Goal: Transaction & Acquisition: Purchase product/service

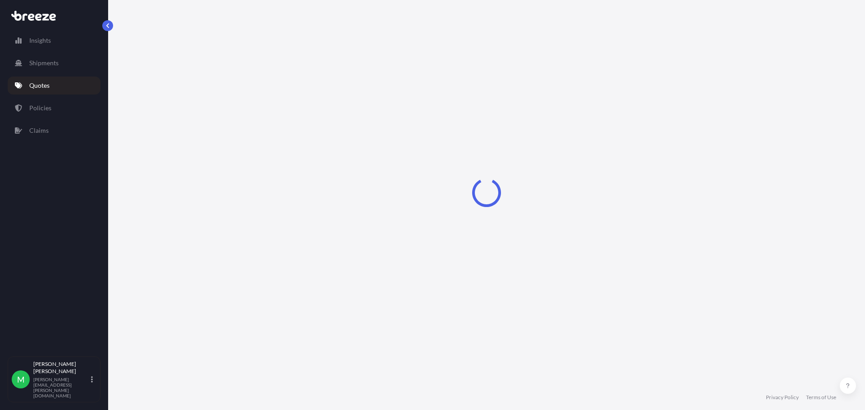
select select "Sea"
select select "1"
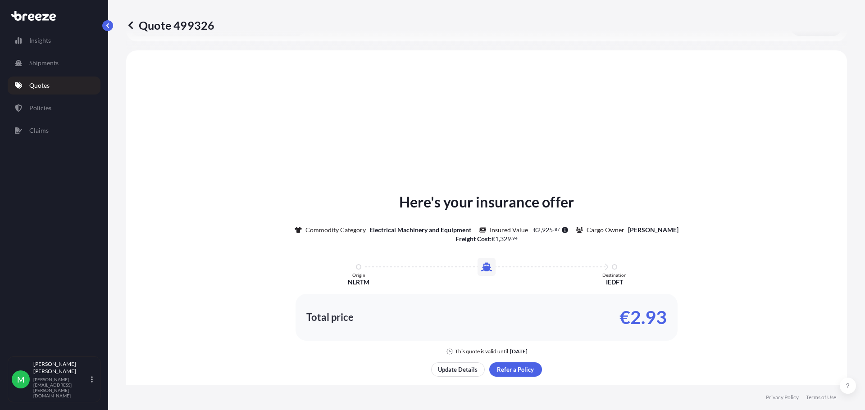
scroll to position [271, 0]
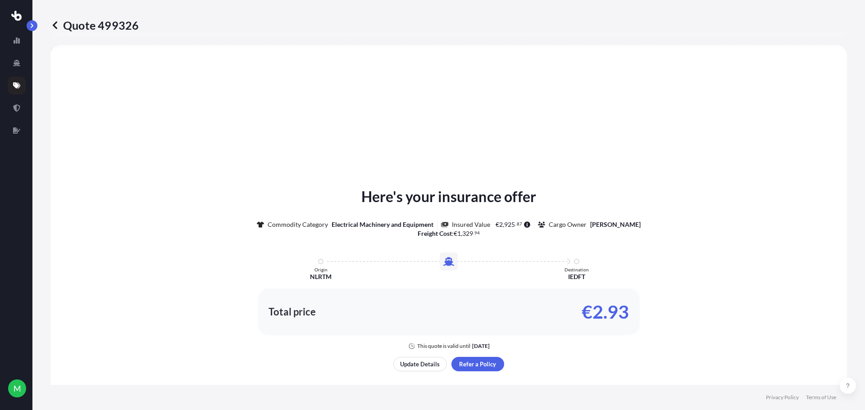
click at [75, 23] on p "Quote 499326" at bounding box center [94, 25] width 88 height 14
click at [54, 25] on icon at bounding box center [54, 25] width 9 height 9
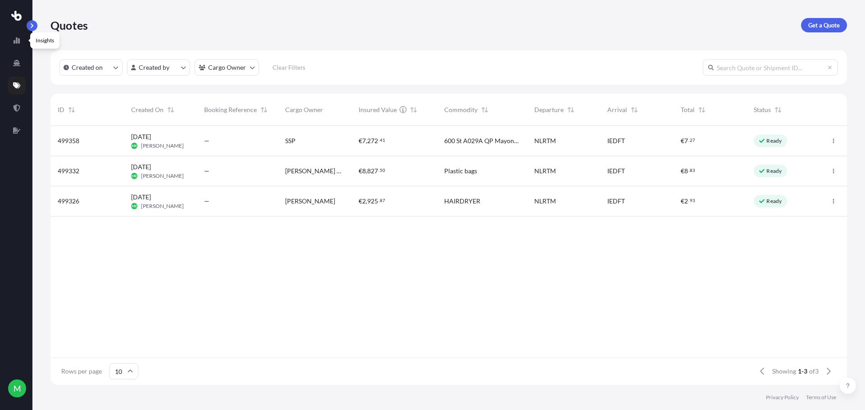
scroll to position [257, 789]
click at [14, 86] on icon at bounding box center [16, 85] width 7 height 6
click at [824, 28] on p "Get a Quote" at bounding box center [824, 25] width 32 height 9
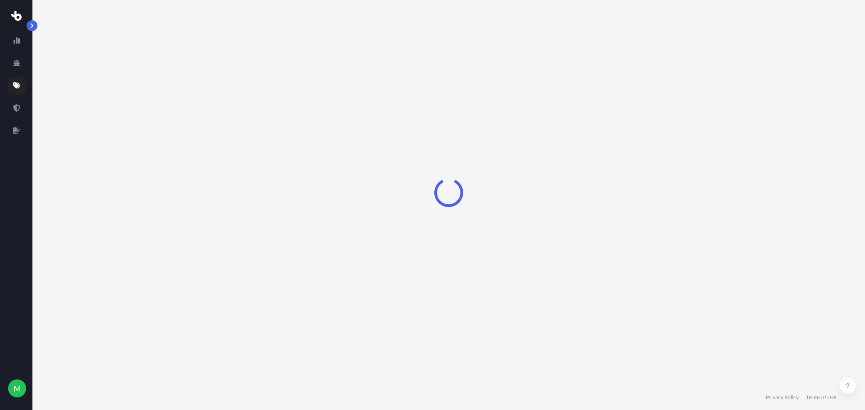
select select "Sea"
select select "1"
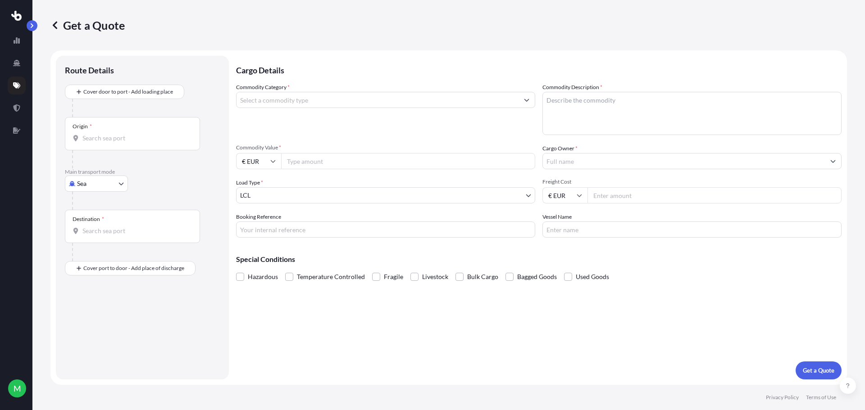
click at [121, 134] on input "Origin *" at bounding box center [135, 138] width 106 height 9
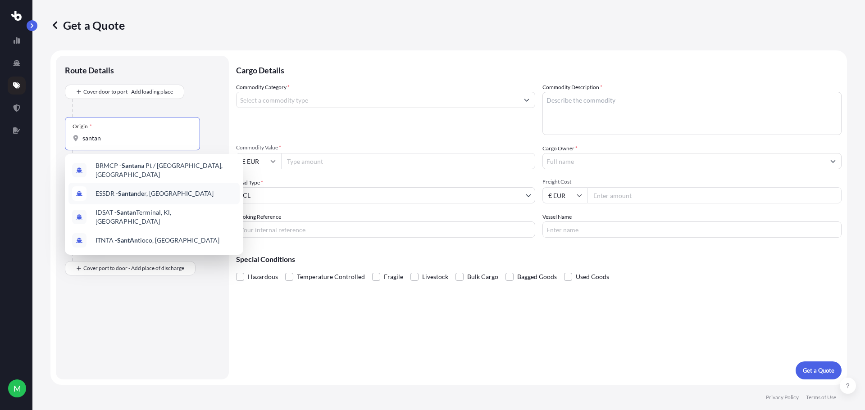
click at [153, 193] on span "ESSDR - [GEOGRAPHIC_DATA], [GEOGRAPHIC_DATA]" at bounding box center [154, 193] width 118 height 9
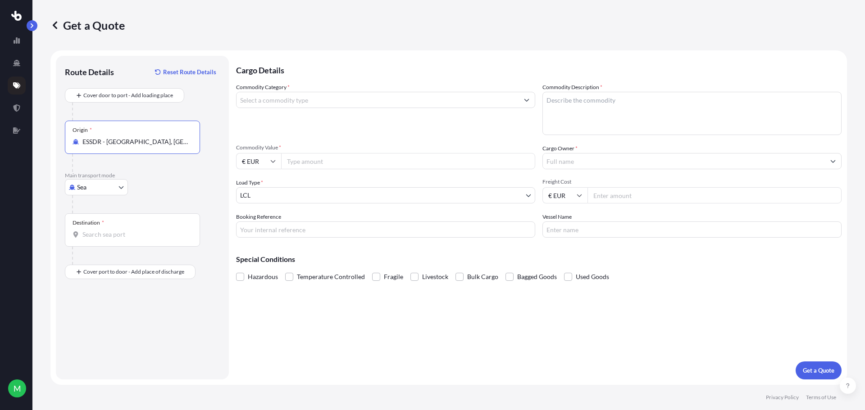
type input "ESSDR - [GEOGRAPHIC_DATA], [GEOGRAPHIC_DATA]"
click at [143, 228] on div "Destination *" at bounding box center [132, 229] width 135 height 33
click at [143, 230] on input "Destination *" at bounding box center [135, 234] width 106 height 9
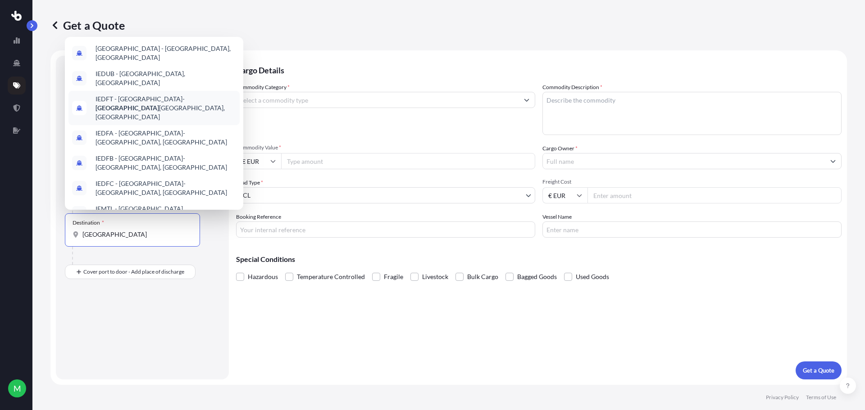
click at [200, 104] on span "IEDFT - [GEOGRAPHIC_DATA]- [GEOGRAPHIC_DATA], [GEOGRAPHIC_DATA]" at bounding box center [165, 108] width 140 height 27
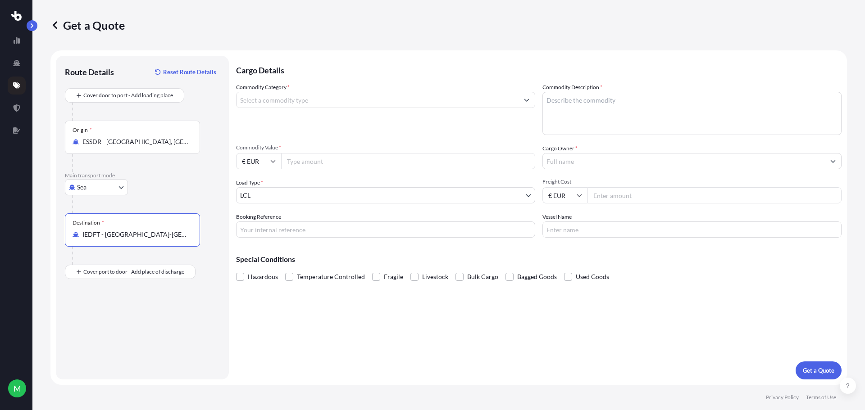
type input "IEDFT - [GEOGRAPHIC_DATA]-[GEOGRAPHIC_DATA], [GEOGRAPHIC_DATA]"
click at [344, 96] on input "Commodity Category *" at bounding box center [377, 100] width 282 height 16
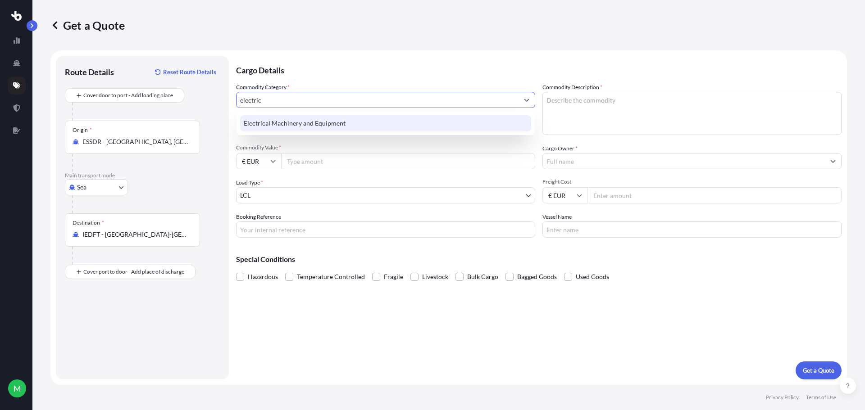
click at [362, 123] on div "Electrical Machinery and Equipment" at bounding box center [385, 123] width 291 height 16
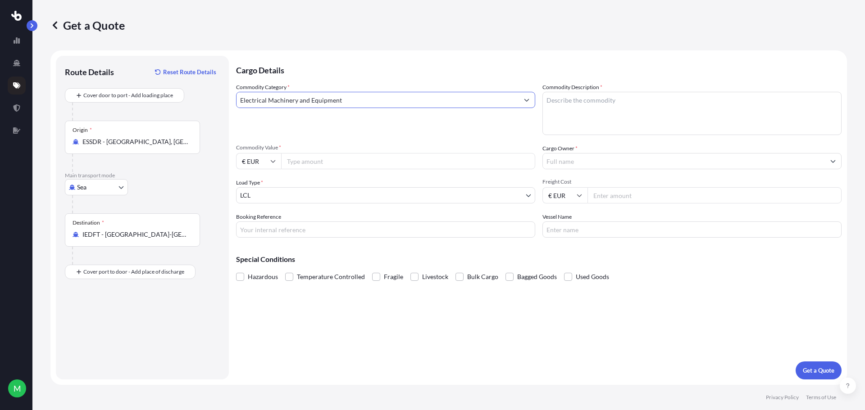
type input "Electrical Machinery and Equipment"
click at [691, 117] on textarea "Commodity Description *" at bounding box center [691, 113] width 299 height 43
type textarea "SPEAKERS"
click at [363, 160] on input "Commodity Value *" at bounding box center [408, 161] width 254 height 16
type input "21600"
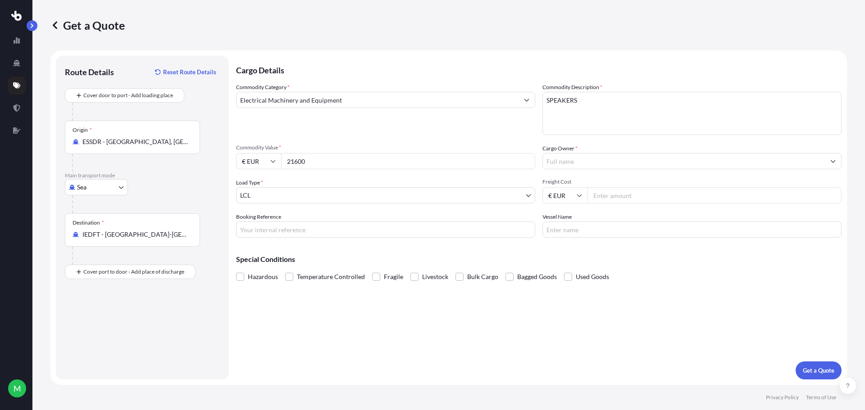
click at [267, 156] on input "€ EUR" at bounding box center [258, 161] width 45 height 16
click at [261, 221] on div "$ USD" at bounding box center [259, 223] width 38 height 17
type input "$ USD"
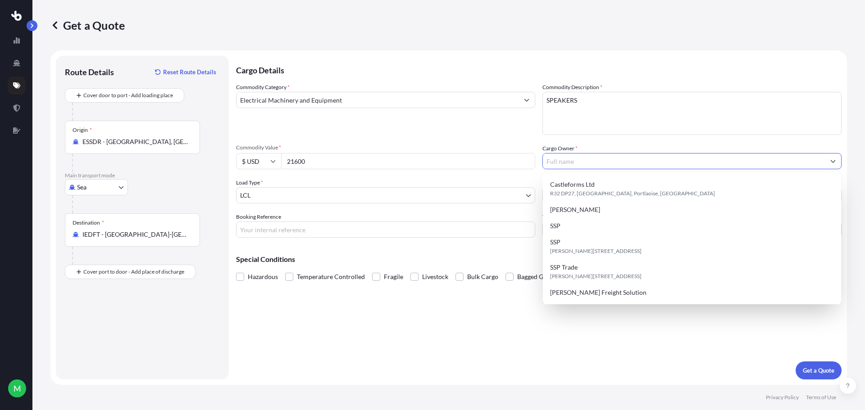
click at [594, 161] on input "Cargo Owner *" at bounding box center [684, 161] width 282 height 16
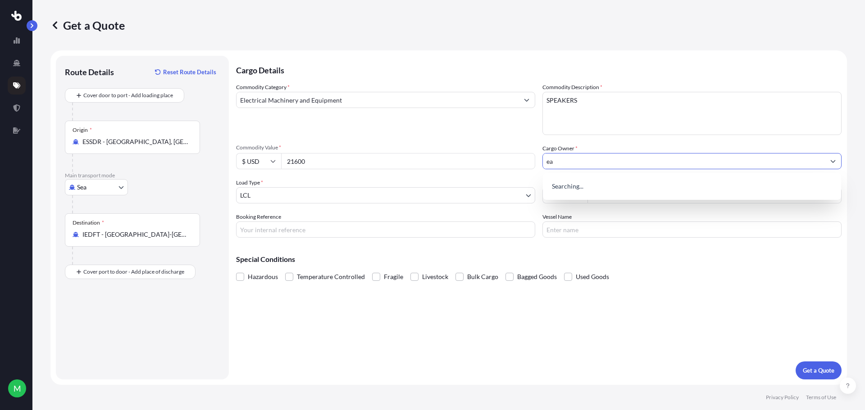
type input "e"
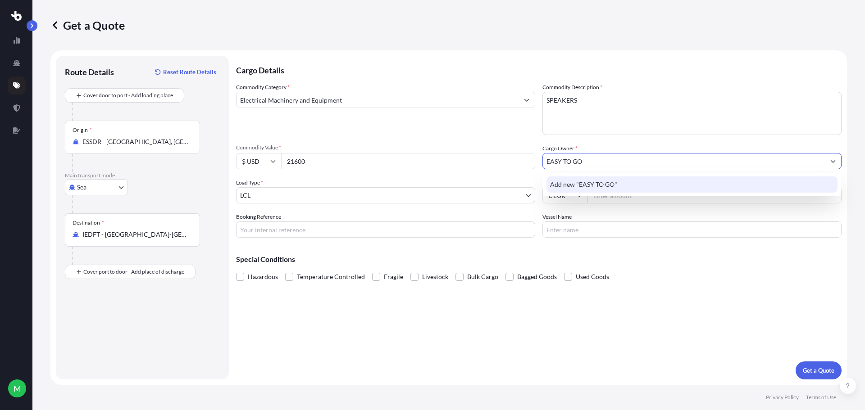
click at [635, 179] on div "Add new "EASY TO GO"" at bounding box center [691, 185] width 291 height 16
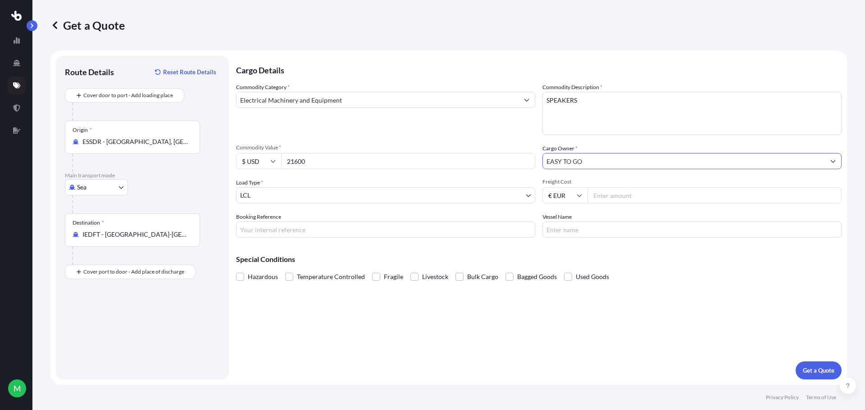
type input "EASY TO GO"
click at [623, 197] on input "Freight Cost" at bounding box center [714, 195] width 254 height 16
type input "1000"
click at [465, 228] on input "Booking Reference" at bounding box center [385, 230] width 299 height 16
click at [759, 272] on div "Hazardous Temperature Controlled Fragile Livestock Bulk Cargo Bagged Goods Used…" at bounding box center [538, 277] width 605 height 14
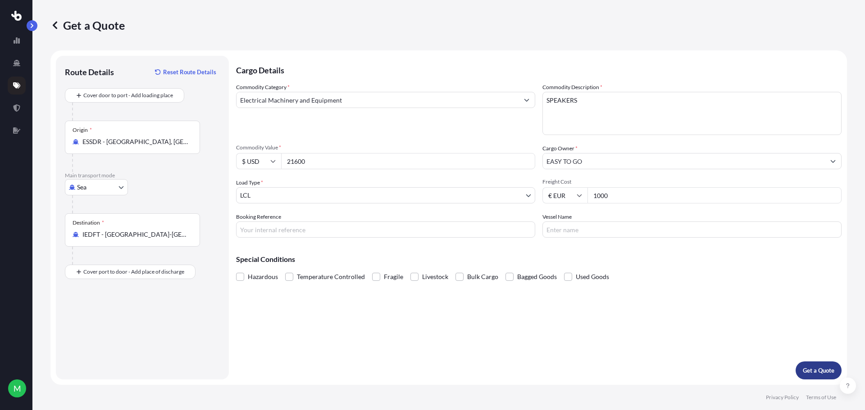
click at [811, 371] on p "Get a Quote" at bounding box center [818, 370] width 32 height 9
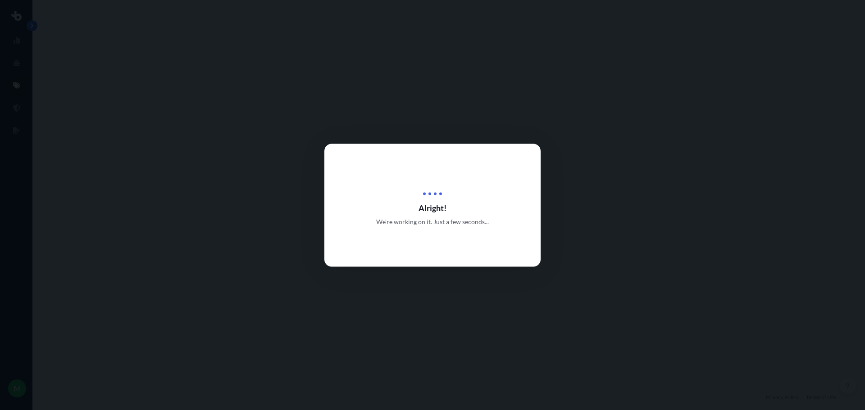
select select "Sea"
select select "1"
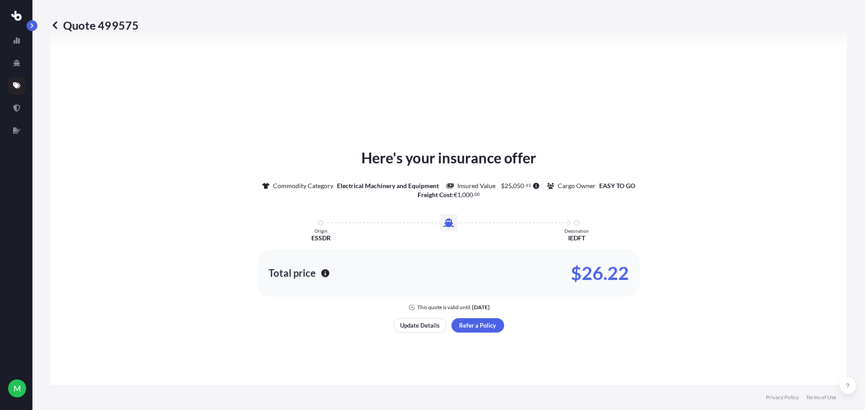
scroll to position [437, 0]
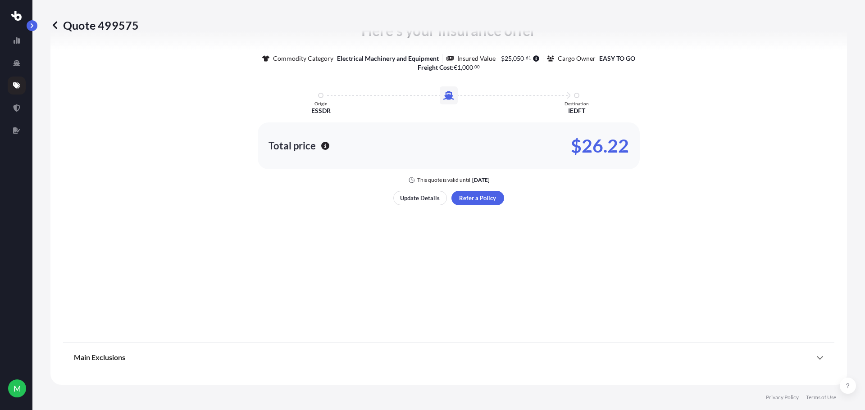
click at [53, 24] on icon at bounding box center [54, 25] width 9 height 9
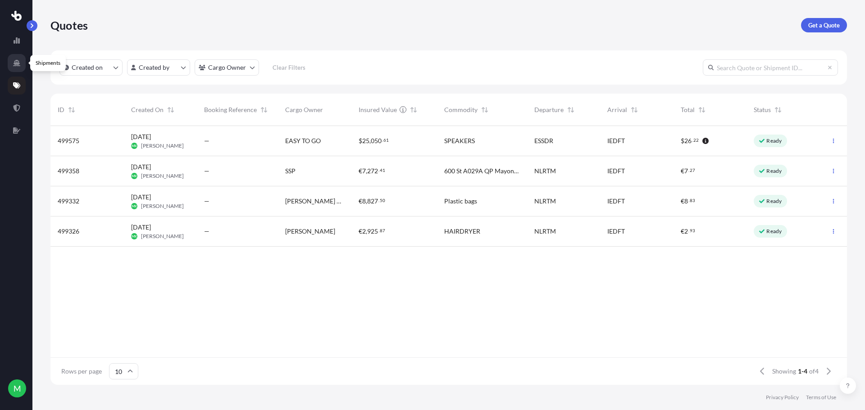
scroll to position [257, 789]
click at [22, 60] on link at bounding box center [17, 63] width 18 height 18
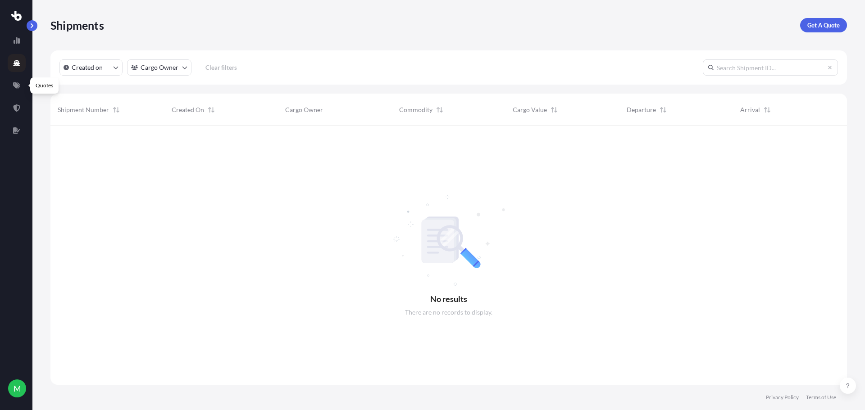
scroll to position [285, 789]
click at [15, 111] on icon at bounding box center [16, 107] width 7 height 7
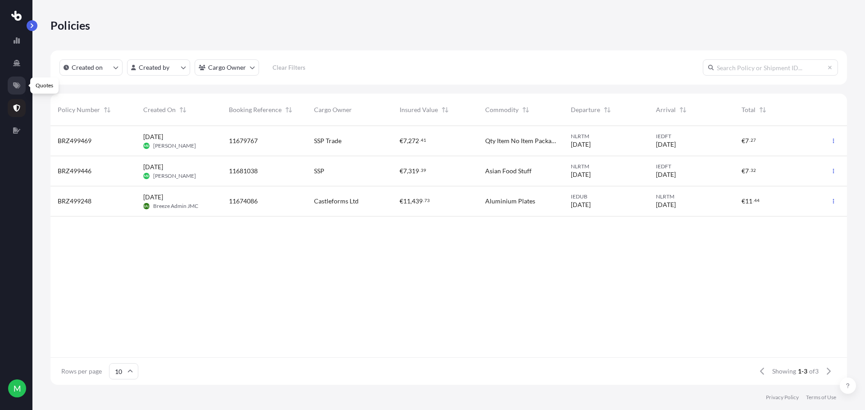
scroll to position [257, 789]
click at [17, 85] on icon at bounding box center [16, 85] width 7 height 6
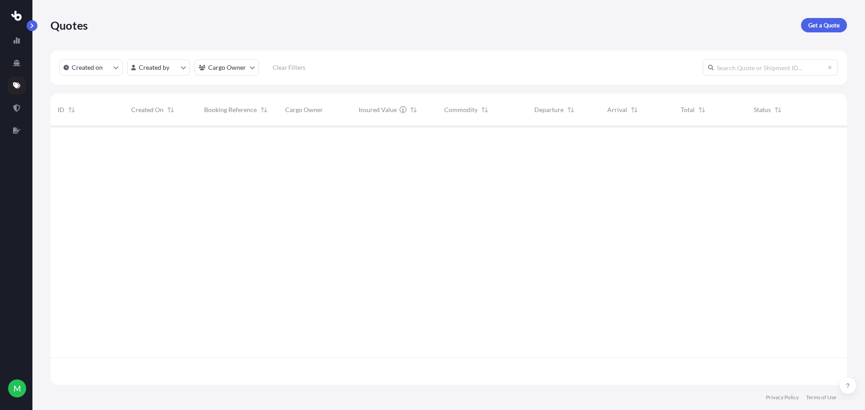
scroll to position [257, 789]
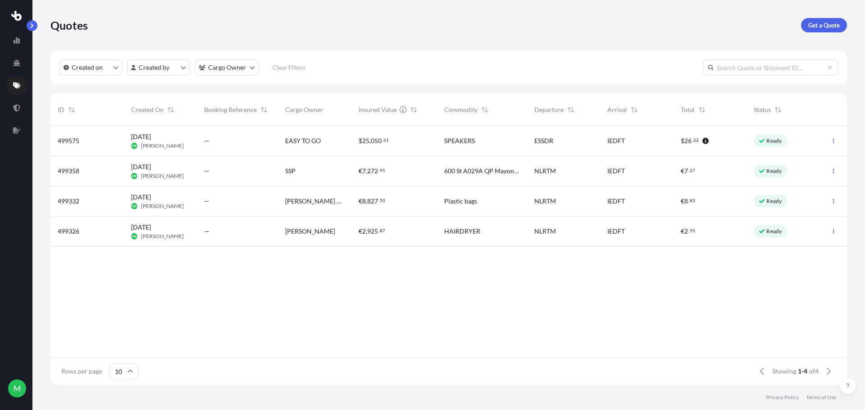
click at [151, 152] on div "[DATE] MK [PERSON_NAME]" at bounding box center [160, 141] width 73 height 30
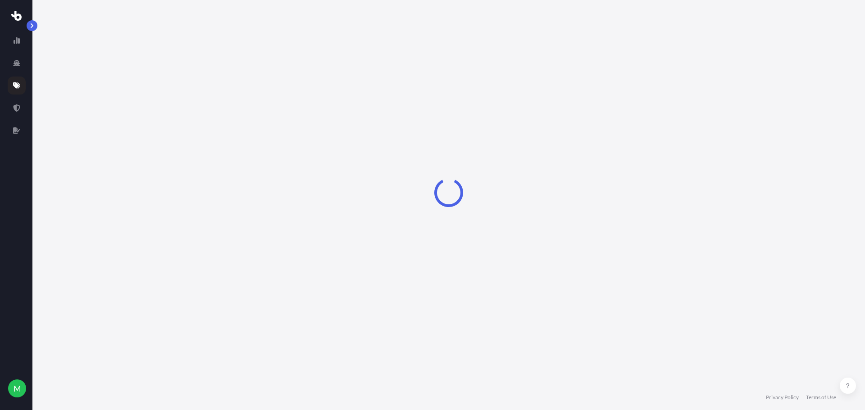
select select "Sea"
select select "1"
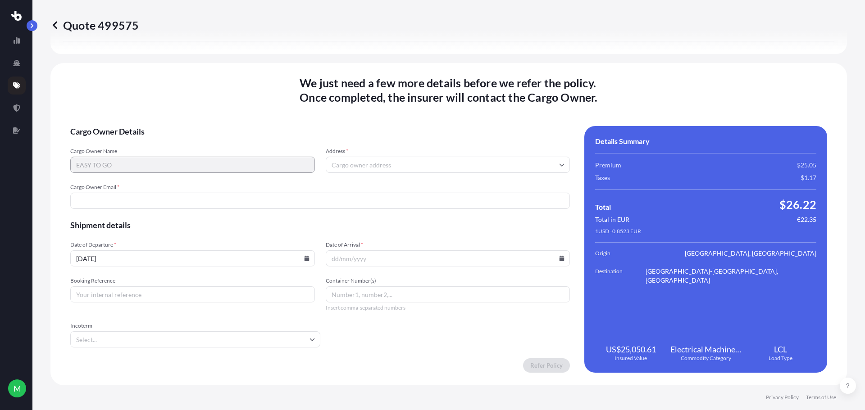
scroll to position [1100, 0]
click at [383, 163] on input "Address *" at bounding box center [448, 164] width 245 height 16
paste input "[STREET_ADDRESS]"
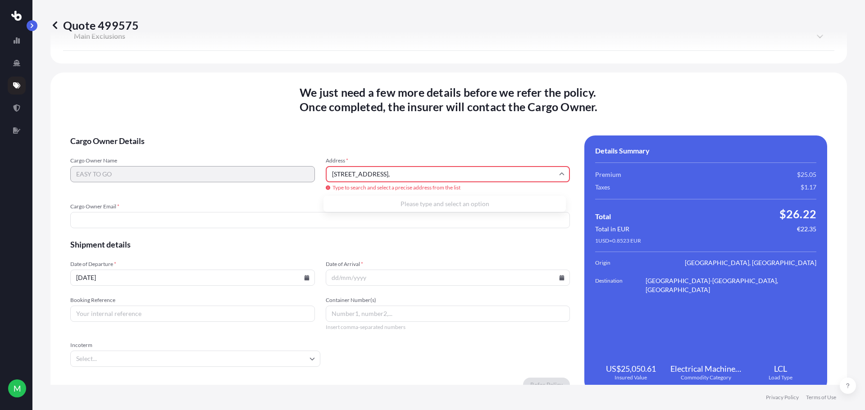
scroll to position [0, 0]
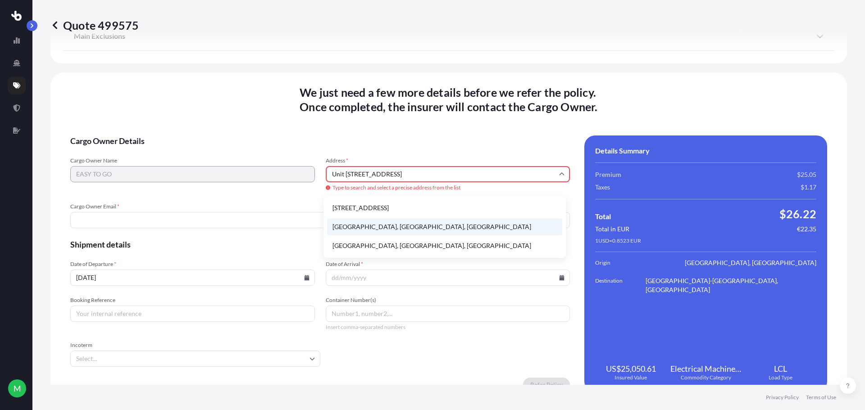
click at [475, 232] on li "[GEOGRAPHIC_DATA], [GEOGRAPHIC_DATA], [GEOGRAPHIC_DATA]" at bounding box center [444, 226] width 235 height 17
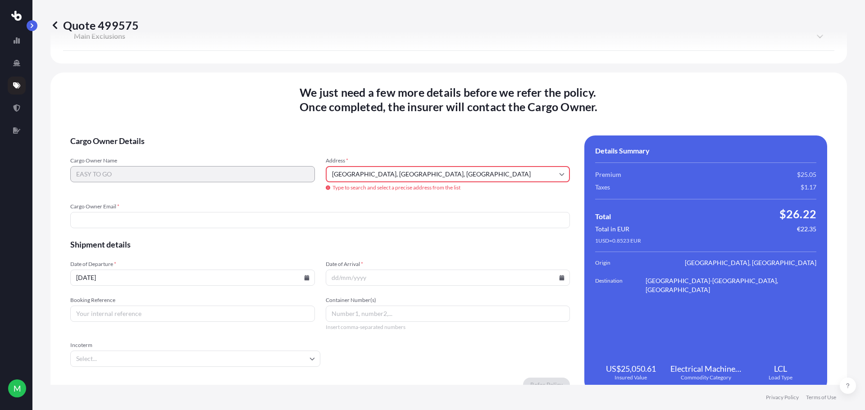
type input "[GEOGRAPHIC_DATA] Rd, [GEOGRAPHIC_DATA], [GEOGRAPHIC_DATA], [GEOGRAPHIC_DATA]"
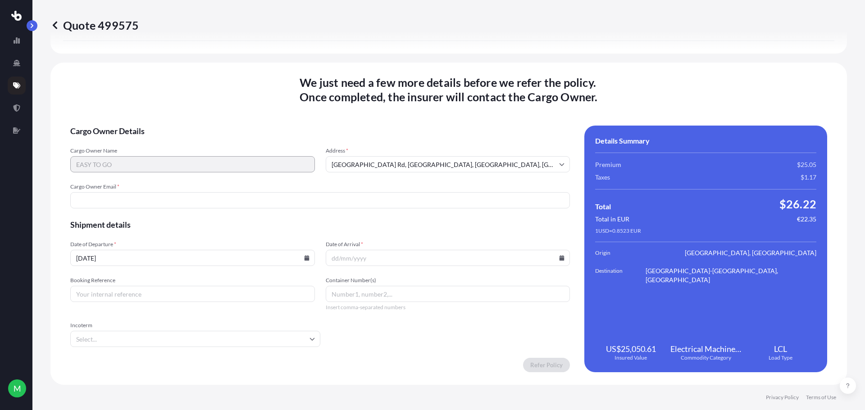
click at [169, 195] on input "Cargo Owner Email *" at bounding box center [319, 200] width 499 height 16
paste input "[PERSON_NAME][EMAIL_ADDRESS][DOMAIN_NAME]"
type input "[PERSON_NAME][EMAIL_ADDRESS][DOMAIN_NAME]"
click at [304, 258] on icon at bounding box center [306, 257] width 5 height 5
click at [208, 195] on button "26" at bounding box center [200, 191] width 14 height 14
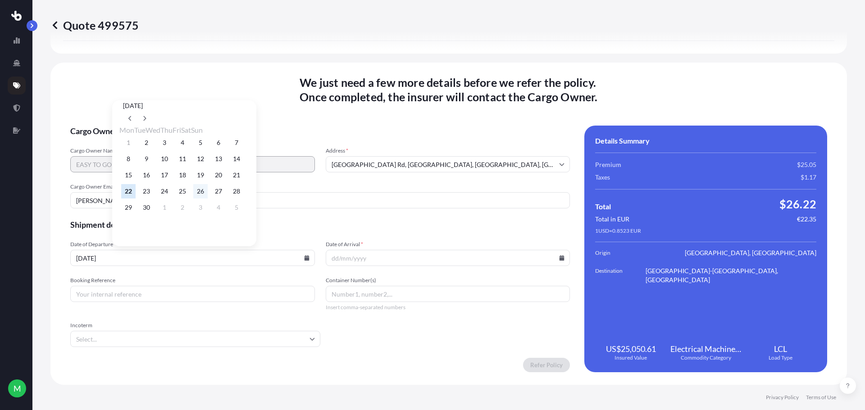
type input "[DATE]"
click at [559, 259] on icon at bounding box center [561, 257] width 5 height 5
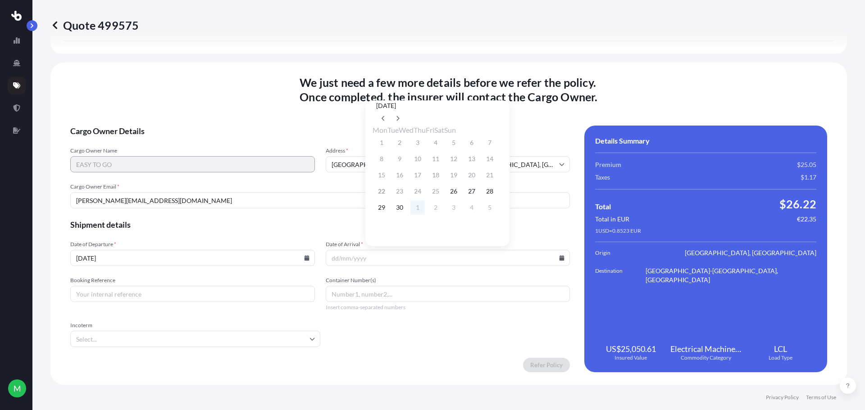
click at [425, 212] on button "1" at bounding box center [417, 207] width 14 height 14
type input "[DATE]"
click at [176, 294] on input "Booking Reference" at bounding box center [192, 294] width 245 height 16
click at [110, 295] on input "Booking Reference" at bounding box center [192, 294] width 245 height 16
paste input "11685984"
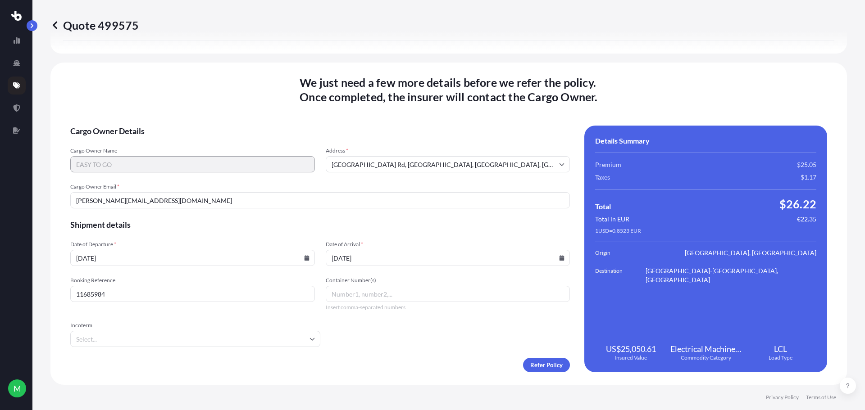
type input "11685984"
click at [286, 339] on input "Incoterm" at bounding box center [195, 339] width 250 height 16
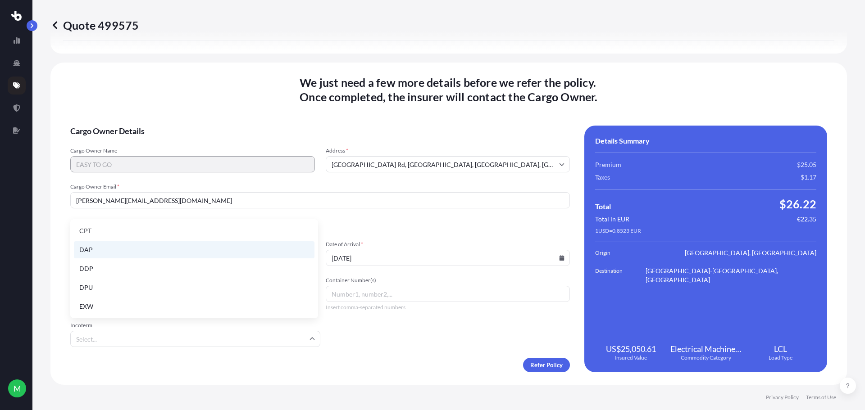
scroll to position [114, 0]
click at [186, 251] on li "EXW" at bounding box center [194, 249] width 240 height 17
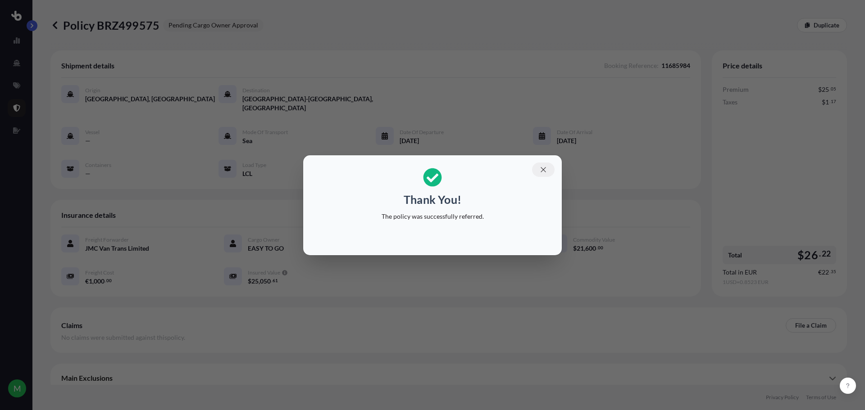
click at [546, 169] on icon "button" at bounding box center [543, 170] width 8 height 8
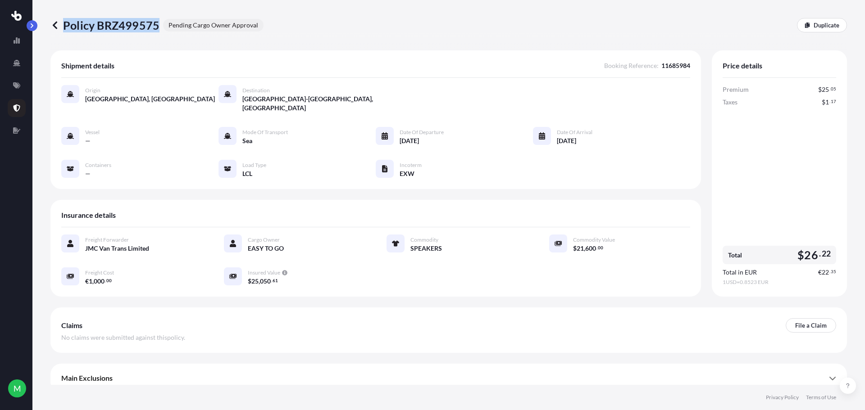
drag, startPoint x: 63, startPoint y: 25, endPoint x: 157, endPoint y: 29, distance: 93.7
click at [157, 29] on p "Policy BRZ499575" at bounding box center [104, 25] width 109 height 14
copy p "Policy BRZ499575"
click at [150, 28] on p "Policy BRZ499575" at bounding box center [104, 25] width 109 height 14
drag, startPoint x: 157, startPoint y: 28, endPoint x: 63, endPoint y: 36, distance: 94.4
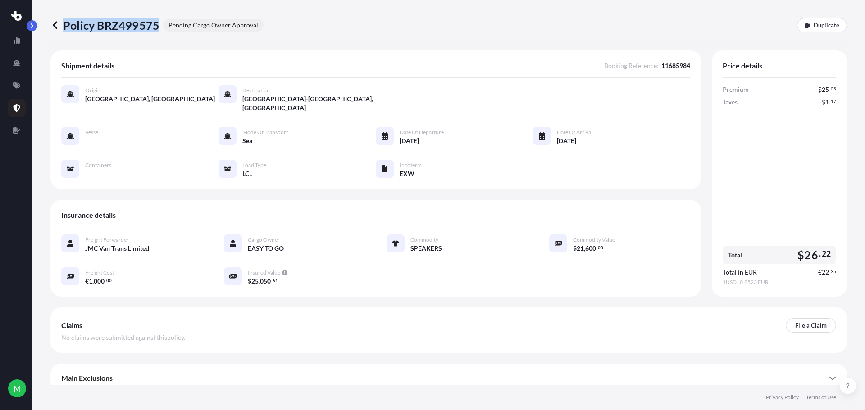
click at [63, 36] on div "Policy BRZ499575 Pending Cargo Owner Approval Duplicate" at bounding box center [448, 25] width 796 height 50
copy p "Policy BRZ499575"
click at [55, 27] on icon at bounding box center [55, 25] width 5 height 8
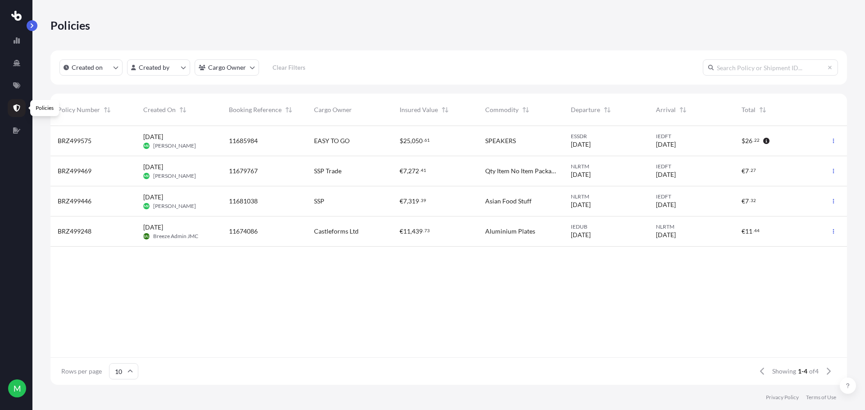
scroll to position [257, 789]
click at [16, 83] on icon at bounding box center [16, 85] width 7 height 6
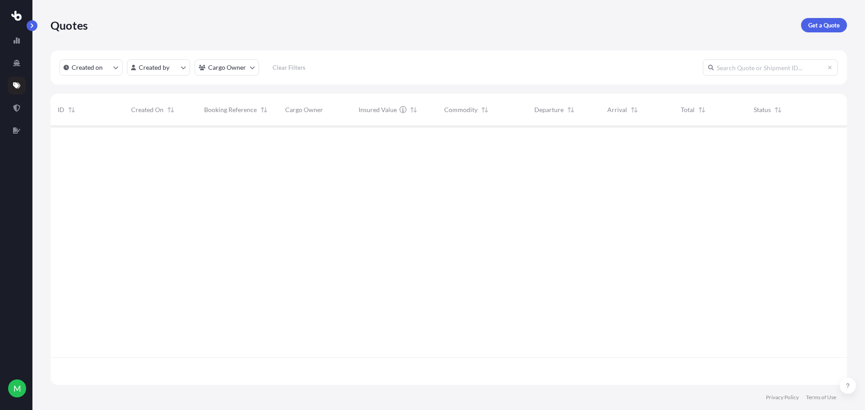
scroll to position [257, 789]
click at [820, 27] on p "Get a Quote" at bounding box center [824, 25] width 32 height 9
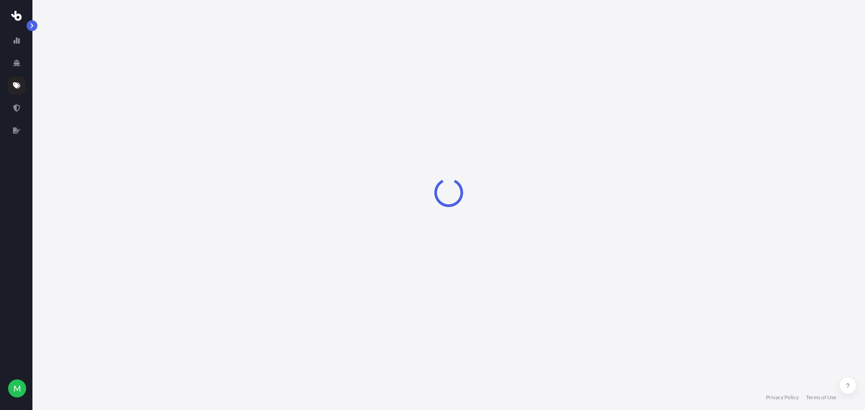
select select "Sea"
select select "1"
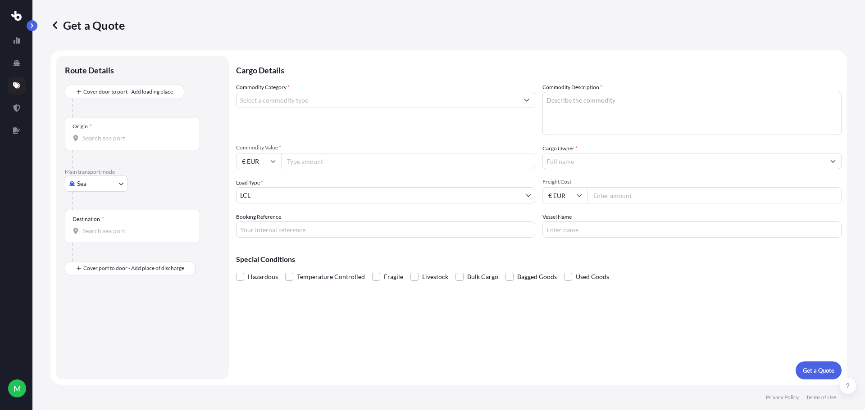
click at [114, 131] on div "Origin *" at bounding box center [132, 133] width 135 height 33
click at [114, 134] on input "Origin *" at bounding box center [135, 138] width 106 height 9
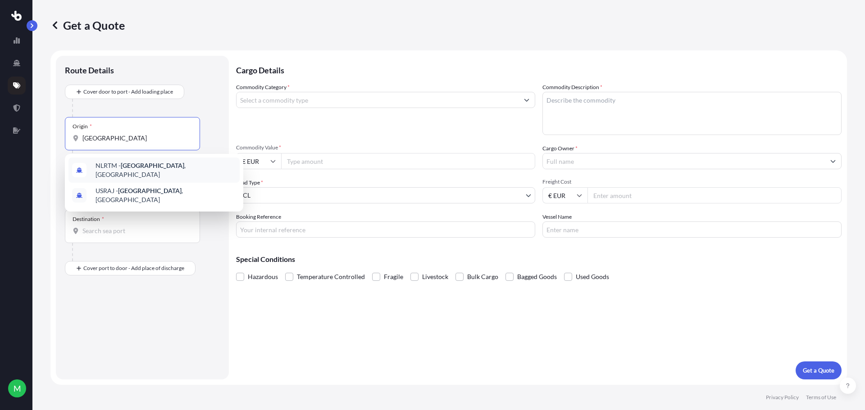
click at [117, 174] on div "NLRTM - [GEOGRAPHIC_DATA] , [GEOGRAPHIC_DATA]" at bounding box center [153, 170] width 171 height 25
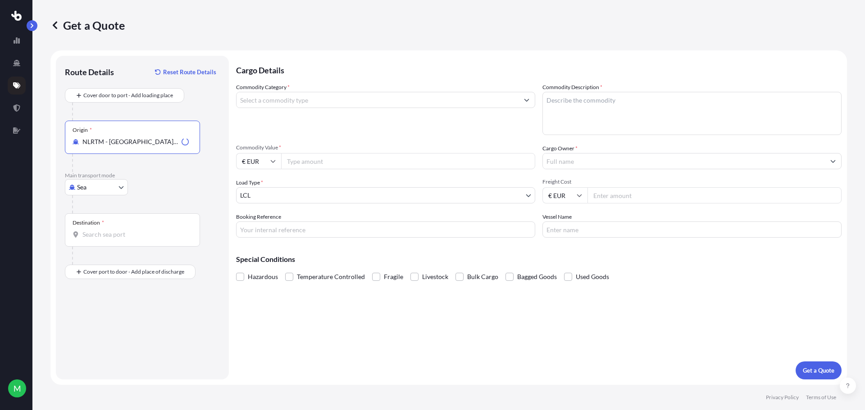
type input "NLRTM - [GEOGRAPHIC_DATA], [GEOGRAPHIC_DATA]"
click at [124, 226] on div "Destination *" at bounding box center [132, 229] width 135 height 33
click at [124, 230] on input "Destination *" at bounding box center [135, 234] width 106 height 9
type input "IEDFT - [GEOGRAPHIC_DATA]-[GEOGRAPHIC_DATA], [GEOGRAPHIC_DATA]"
click at [429, 103] on input "Commodity Category *" at bounding box center [377, 100] width 282 height 16
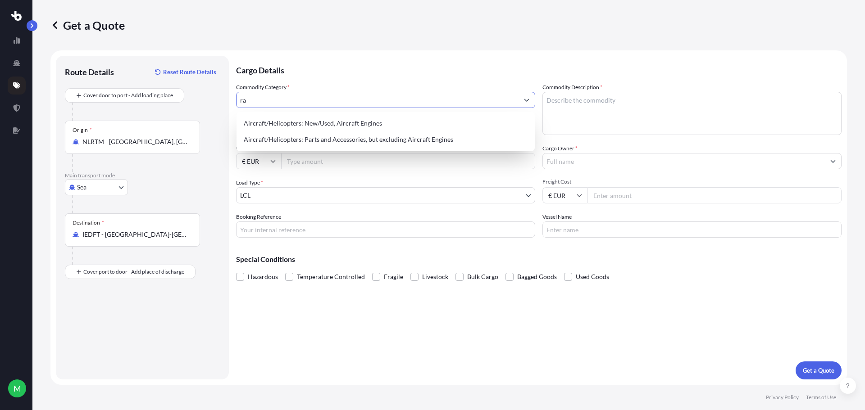
type input "r"
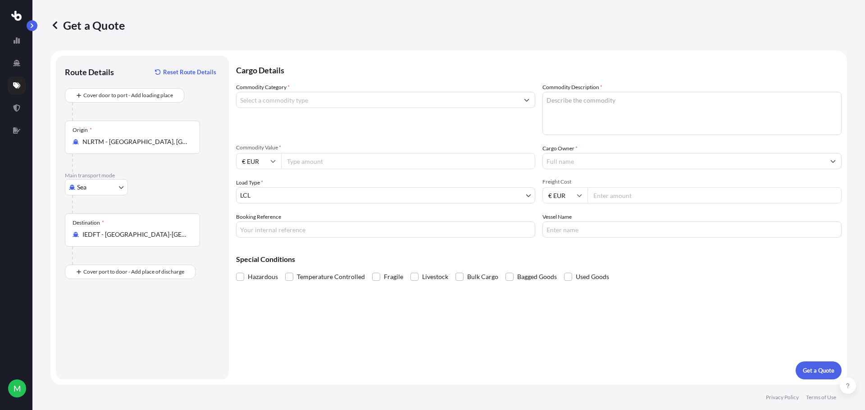
click at [324, 100] on input "Commodity Category *" at bounding box center [377, 100] width 282 height 16
type input "Iron and Steel"
type textarea "s"
type textarea "STEEL FRAMES"
click at [318, 160] on input "Commodity Value *" at bounding box center [408, 161] width 254 height 16
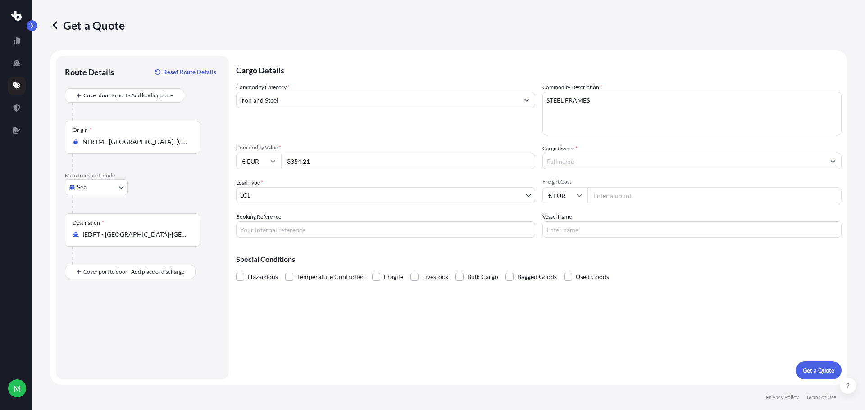
type input "3354.21"
click at [582, 164] on input "Cargo Owner *" at bounding box center [684, 161] width 282 height 16
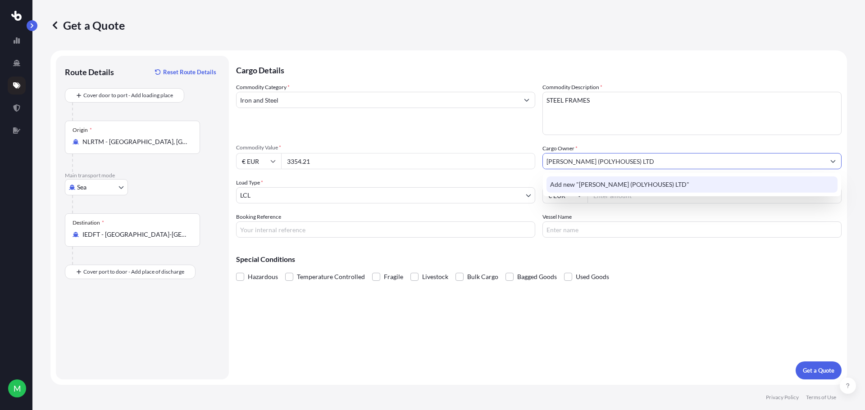
click at [583, 181] on span "Add new "[PERSON_NAME] (POLYHOUSES) LTD"" at bounding box center [619, 184] width 139 height 9
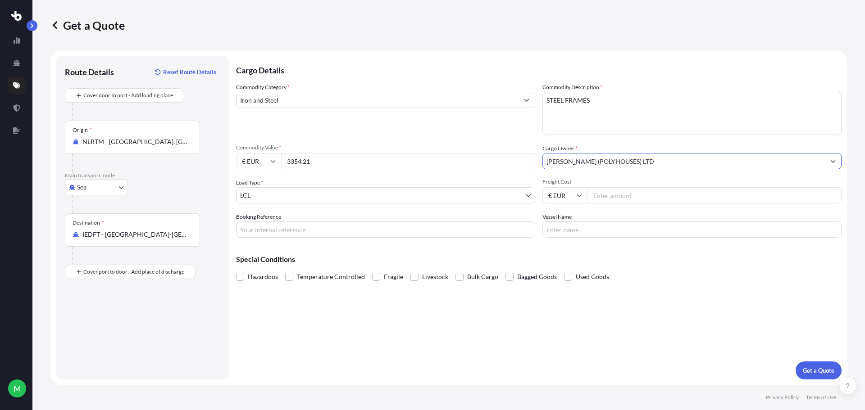
type input "[PERSON_NAME] (POLYHOUSES) LTD"
click at [404, 198] on body "0 options available. 1 option available. 0 options available. 1 option availabl…" at bounding box center [432, 205] width 865 height 410
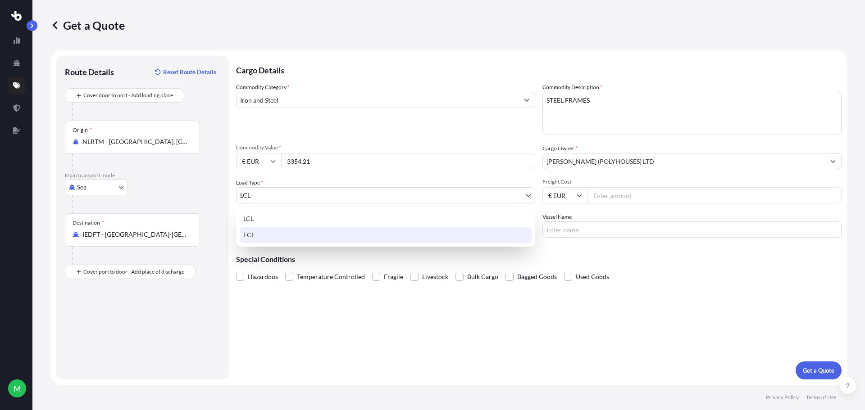
click at [371, 234] on div "FCL" at bounding box center [386, 235] width 292 height 16
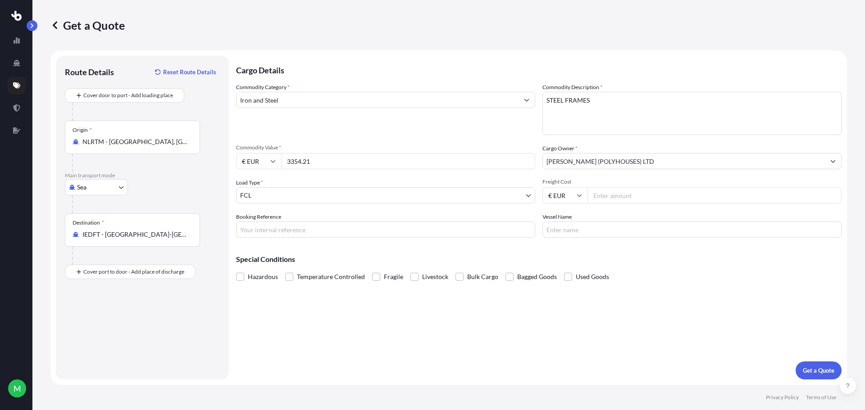
click at [619, 195] on input "Freight Cost" at bounding box center [714, 195] width 254 height 16
paste input "2525"
type input "2525"
click at [820, 371] on p "Get a Quote" at bounding box center [818, 370] width 32 height 9
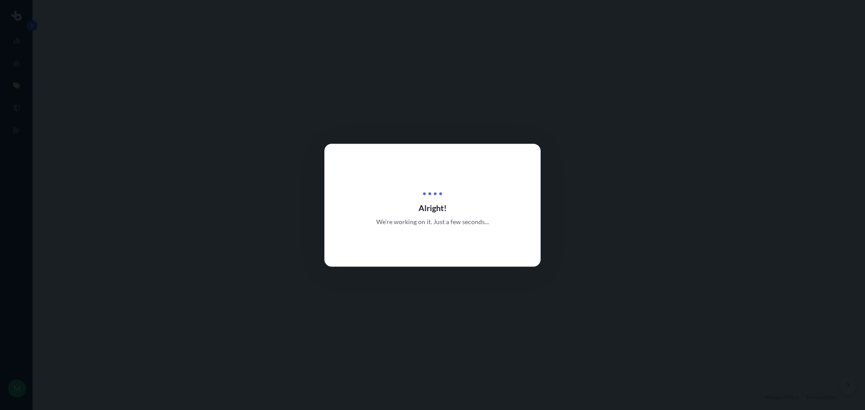
select select "Sea"
select select "2"
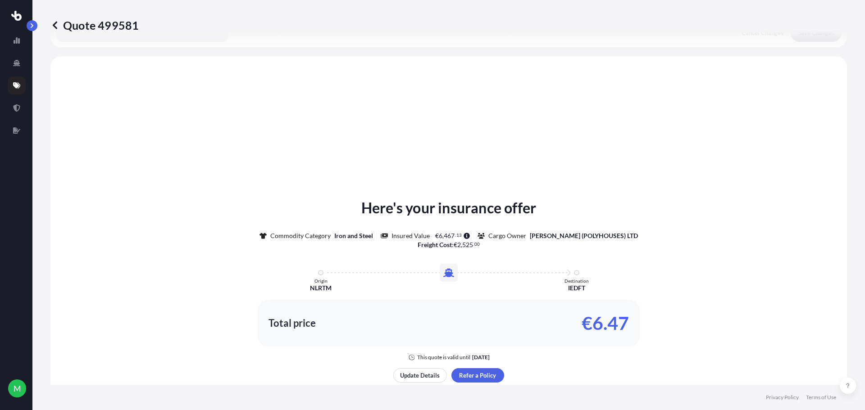
scroll to position [271, 0]
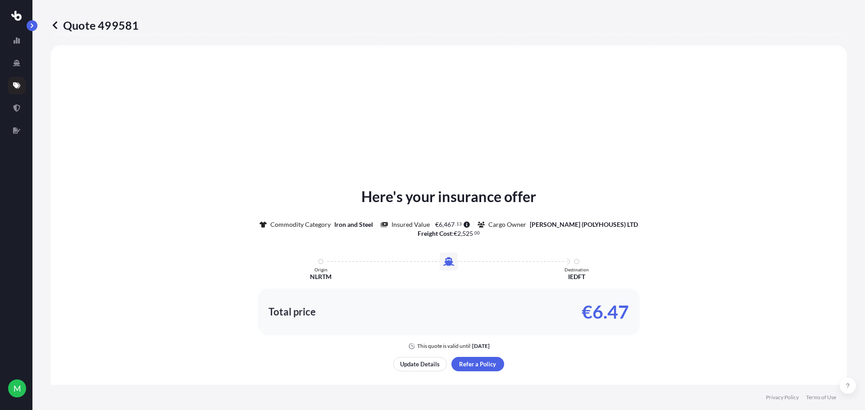
click at [55, 24] on icon at bounding box center [55, 25] width 5 height 8
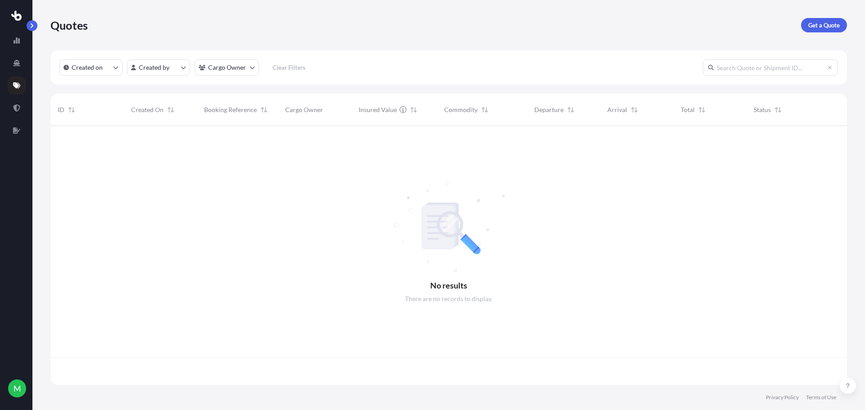
scroll to position [257, 789]
